Goal: Obtain resource: Obtain resource

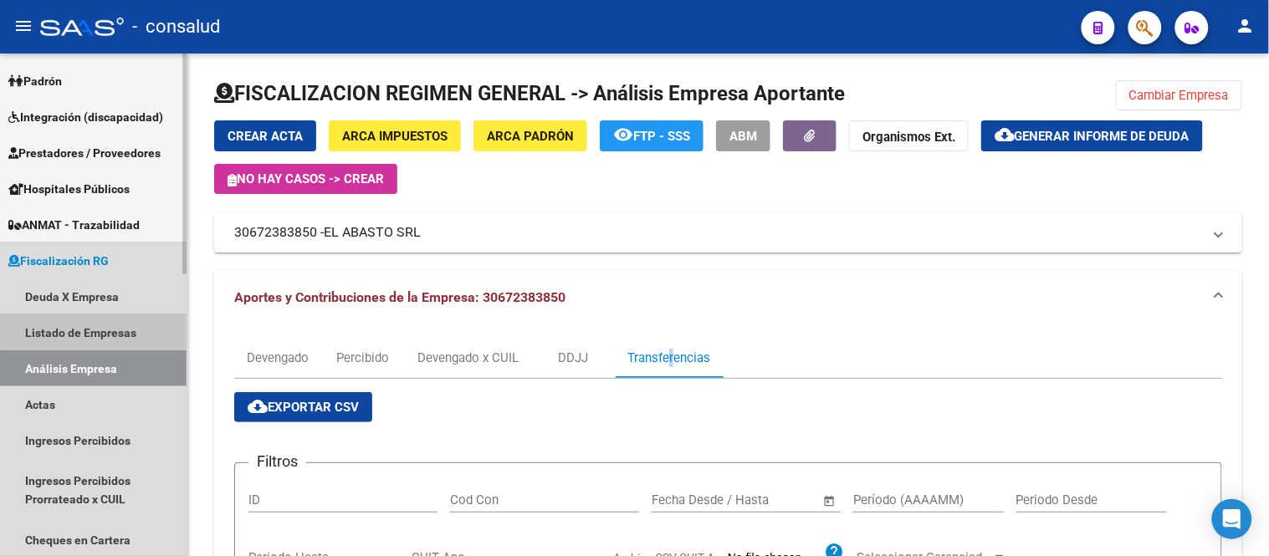
click at [43, 327] on link "Listado de Empresas" at bounding box center [93, 333] width 187 height 36
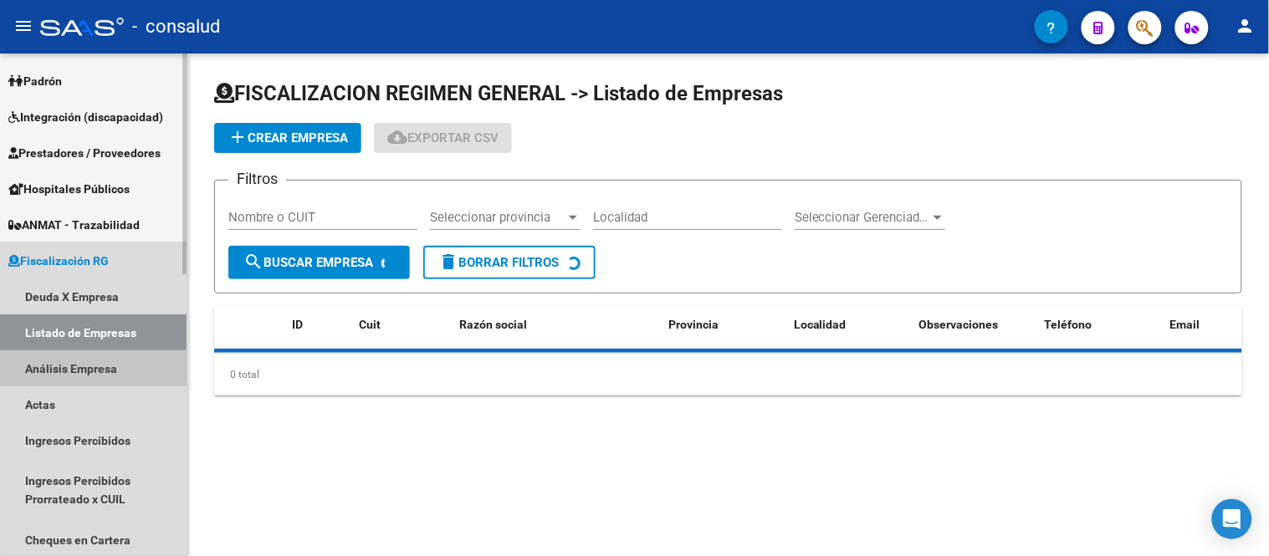
click at [45, 361] on link "Análisis Empresa" at bounding box center [93, 369] width 187 height 36
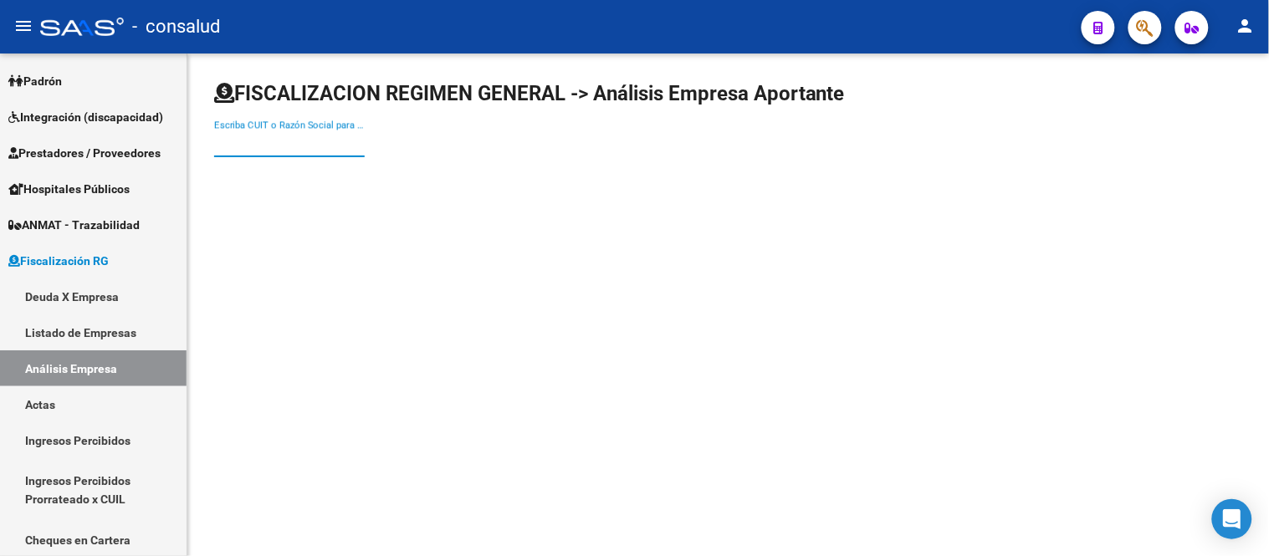
click at [254, 144] on input "Escriba CUIT o Razón Social para buscar" at bounding box center [289, 143] width 151 height 15
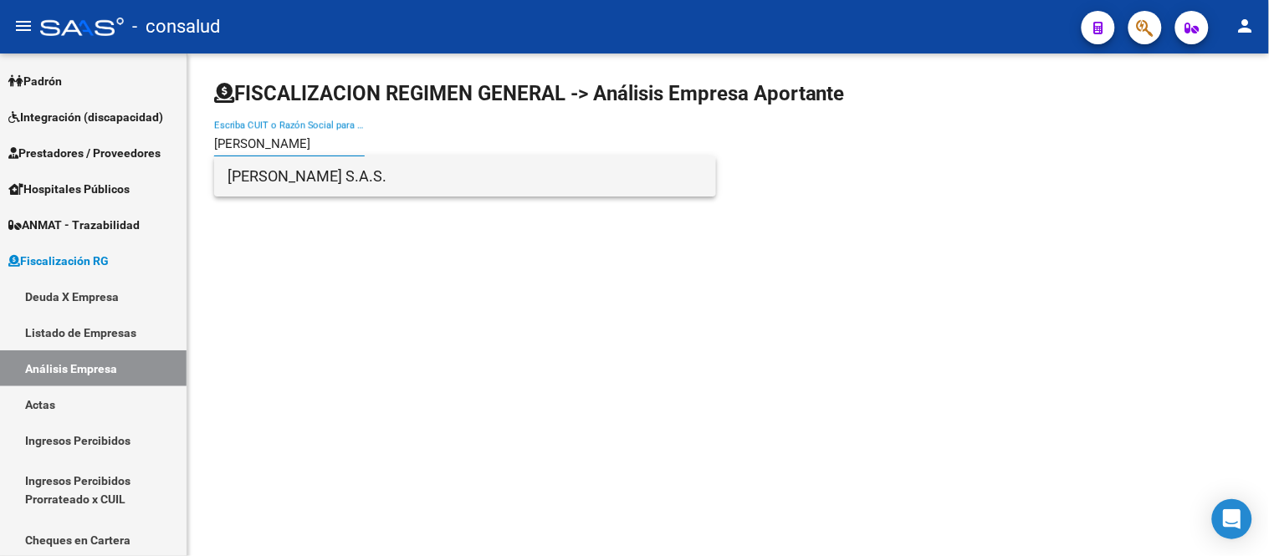
type input "[PERSON_NAME]"
click at [290, 182] on span "[PERSON_NAME] S.A.S." at bounding box center [465, 176] width 475 height 40
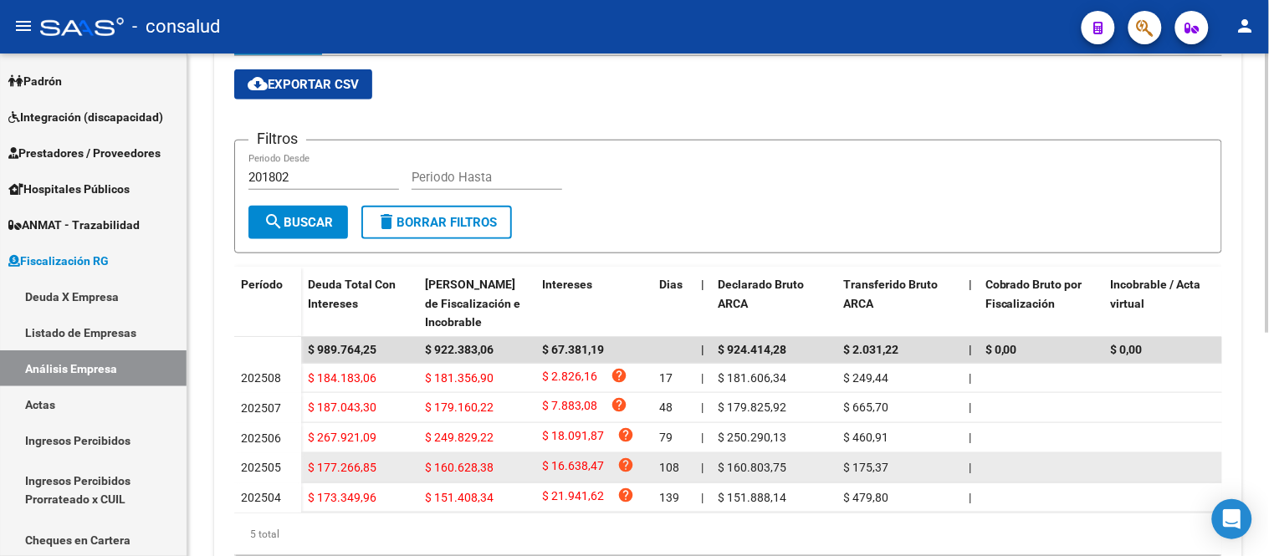
scroll to position [218, 0]
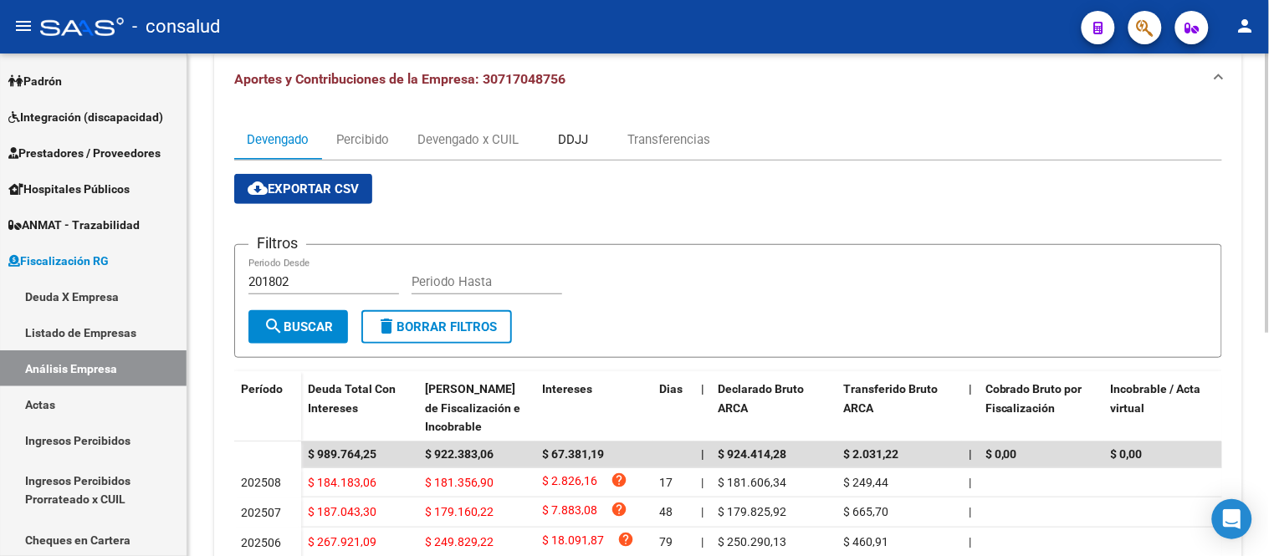
click at [576, 137] on div "DDJJ" at bounding box center [573, 140] width 30 height 18
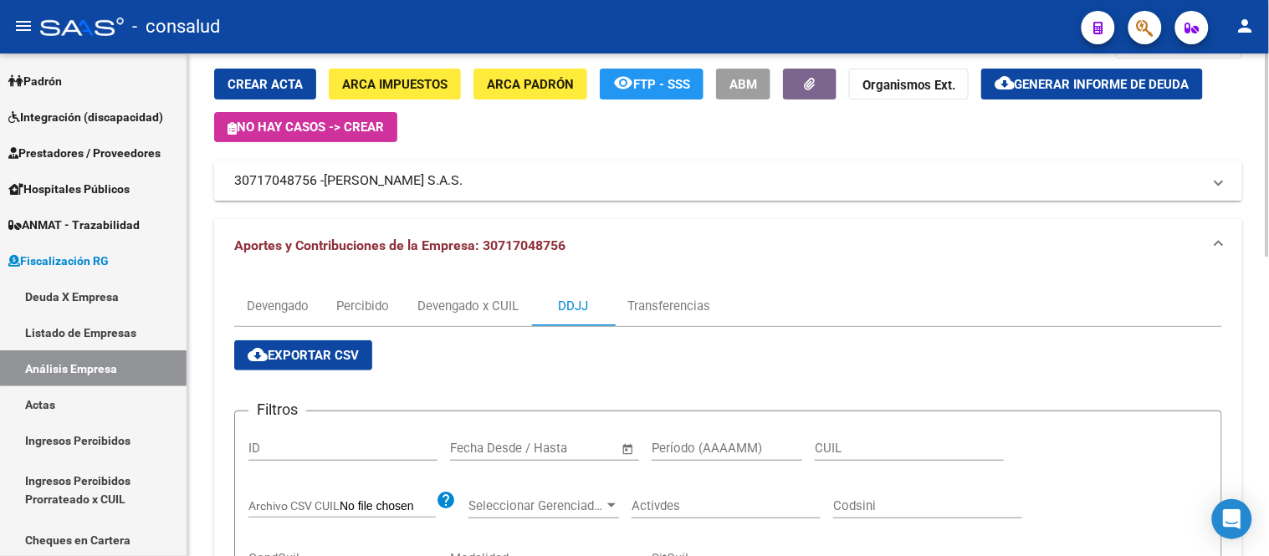
scroll to position [93, 0]
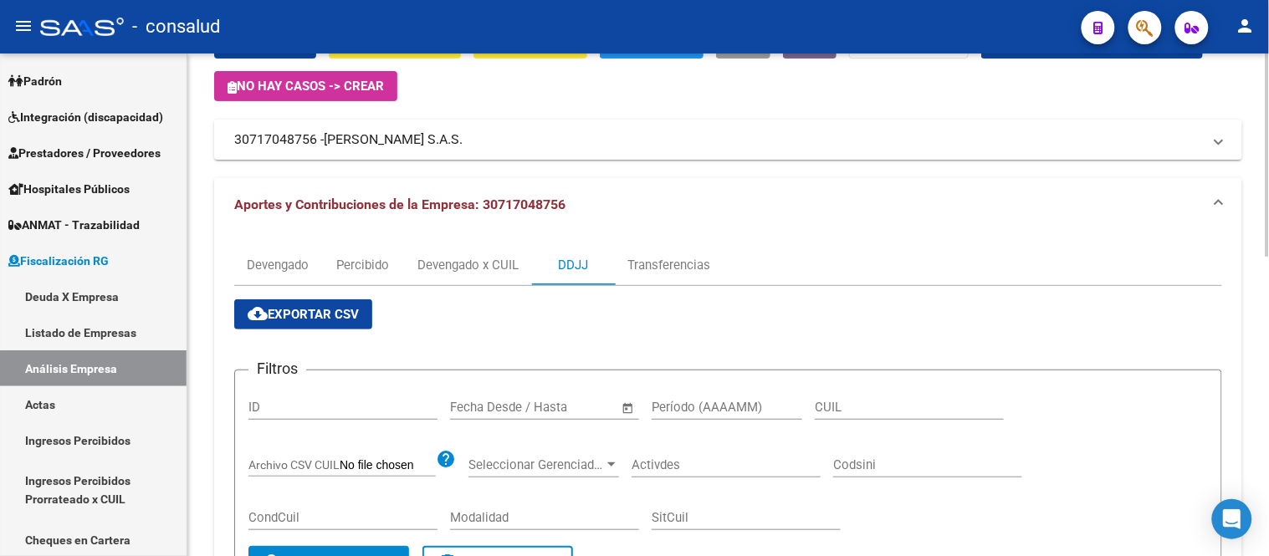
click at [283, 316] on span "cloud_download Exportar CSV" at bounding box center [303, 314] width 111 height 15
drag, startPoint x: 655, startPoint y: 259, endPoint x: 665, endPoint y: 255, distance: 10.9
click at [655, 259] on div "Transferencias" at bounding box center [669, 265] width 83 height 18
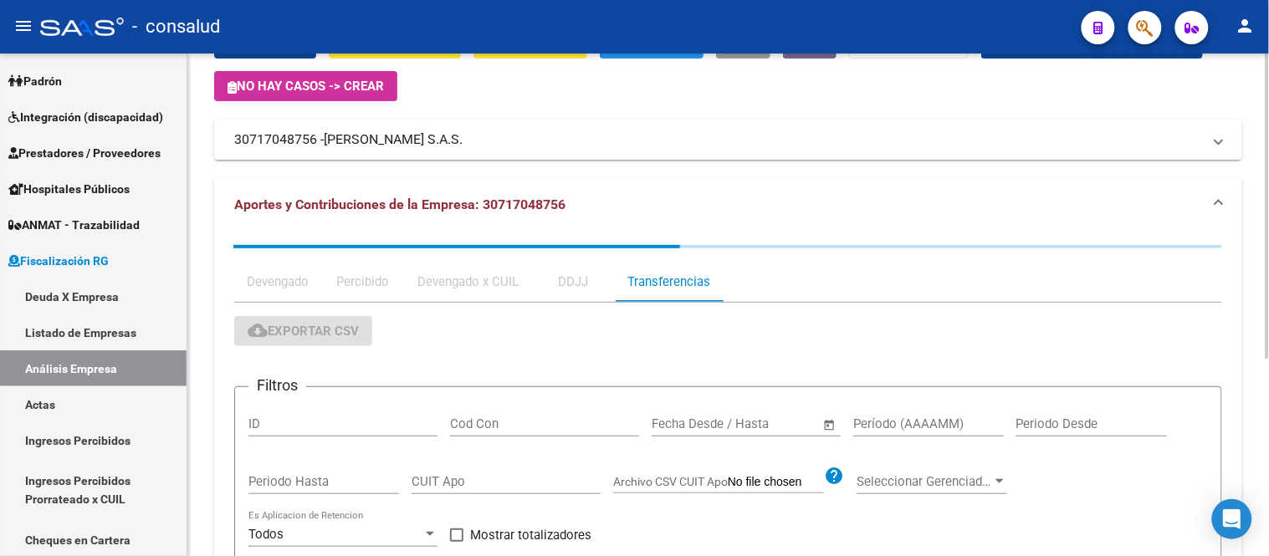
scroll to position [0, 0]
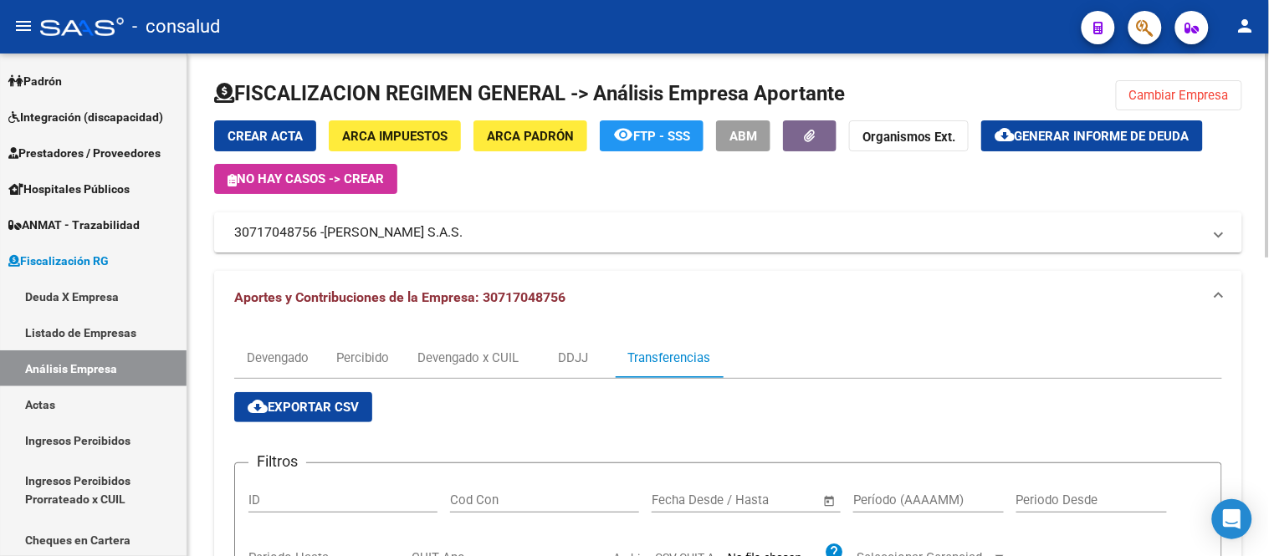
click at [346, 408] on span "cloud_download Exportar CSV" at bounding box center [303, 407] width 111 height 15
